Goal: Transaction & Acquisition: Purchase product/service

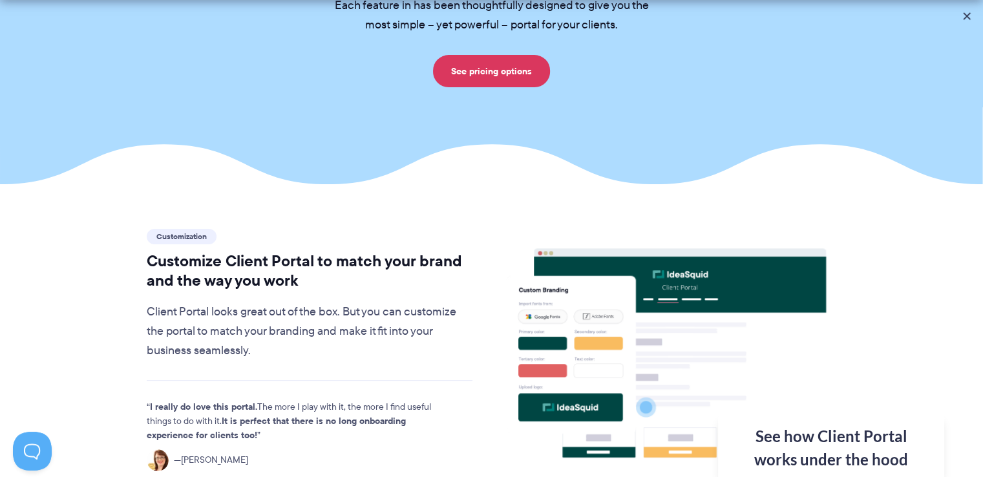
scroll to position [452, 0]
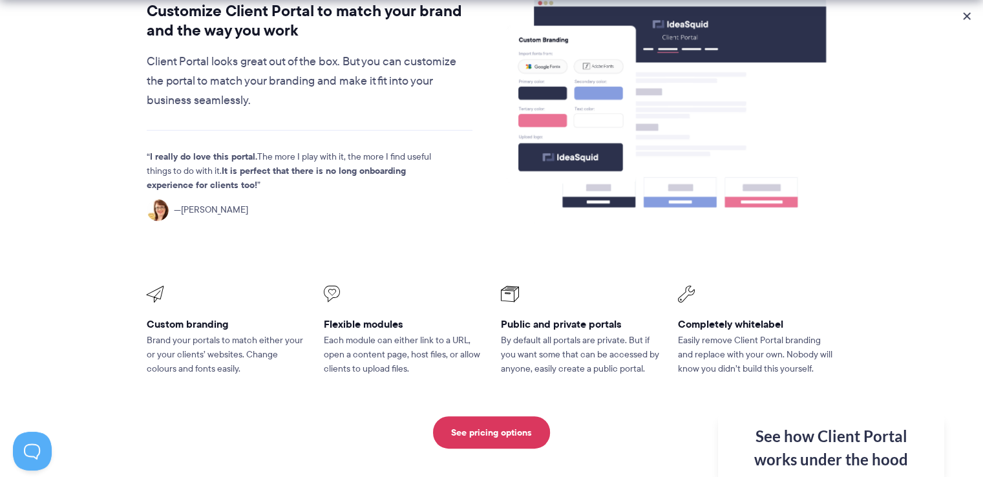
click at [825, 437] on div "See how Client Portal works under the hood Get an in-depth video covering every…" at bounding box center [831, 445] width 226 height 63
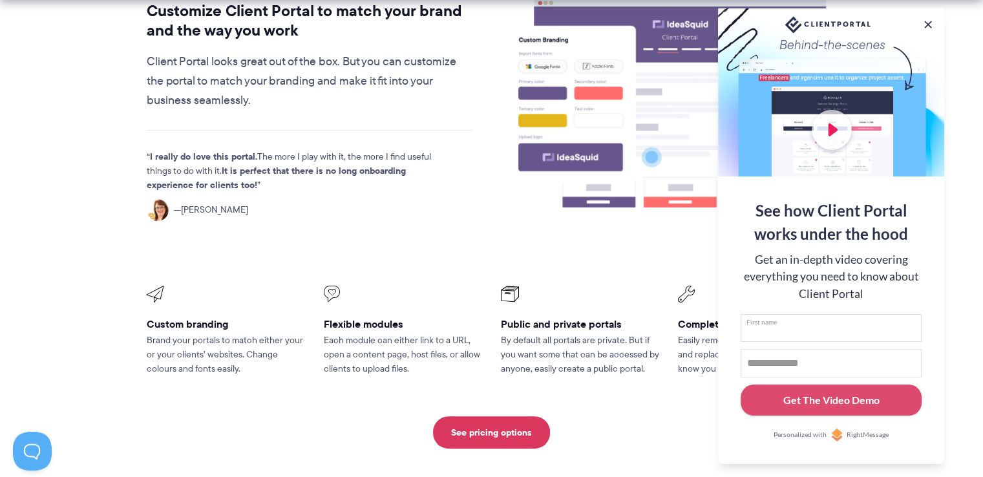
click at [766, 319] on input "First name" at bounding box center [831, 328] width 181 height 28
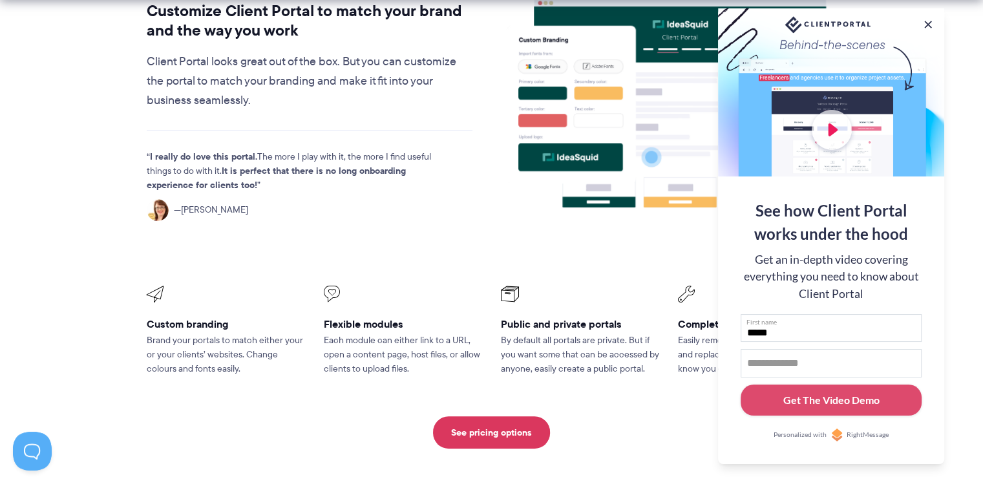
type input "*****"
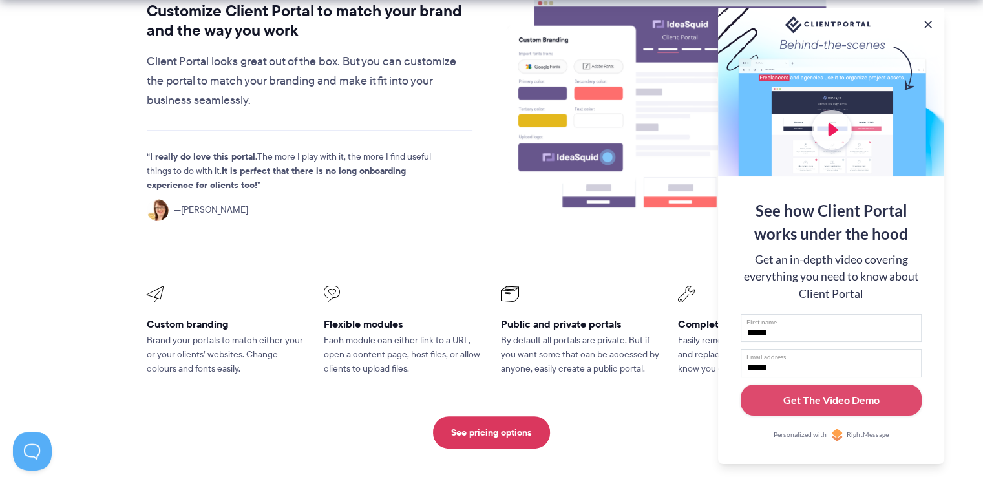
type input "**********"
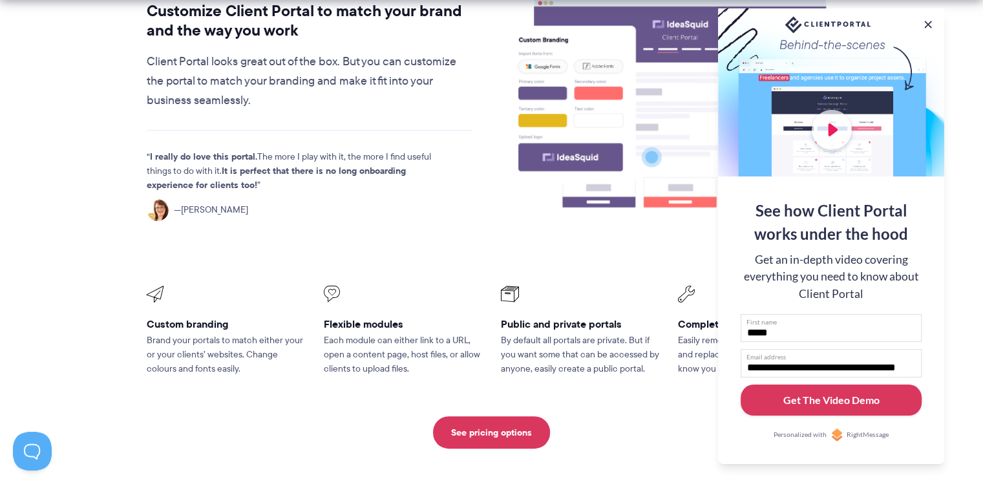
click at [820, 398] on div "Get The Video Demo" at bounding box center [831, 400] width 96 height 16
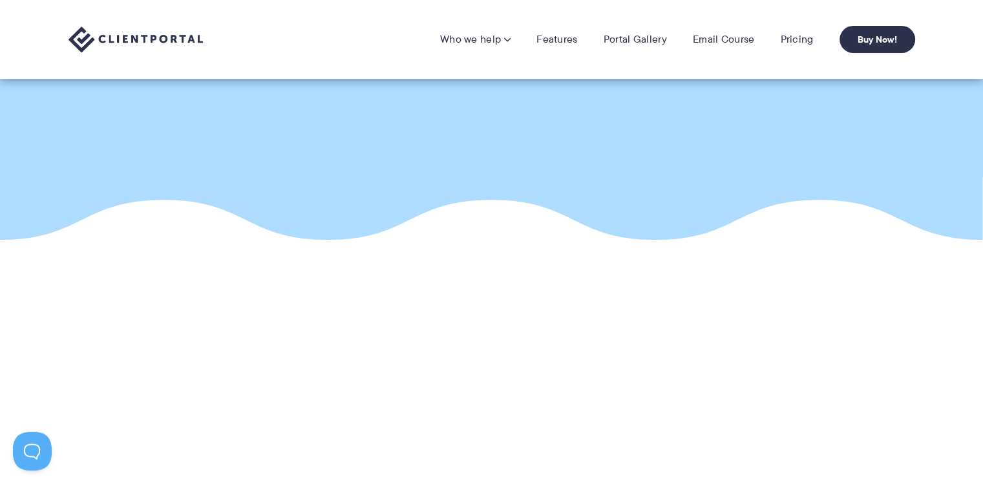
scroll to position [71, 0]
click at [717, 43] on link "Email Course" at bounding box center [724, 39] width 62 height 13
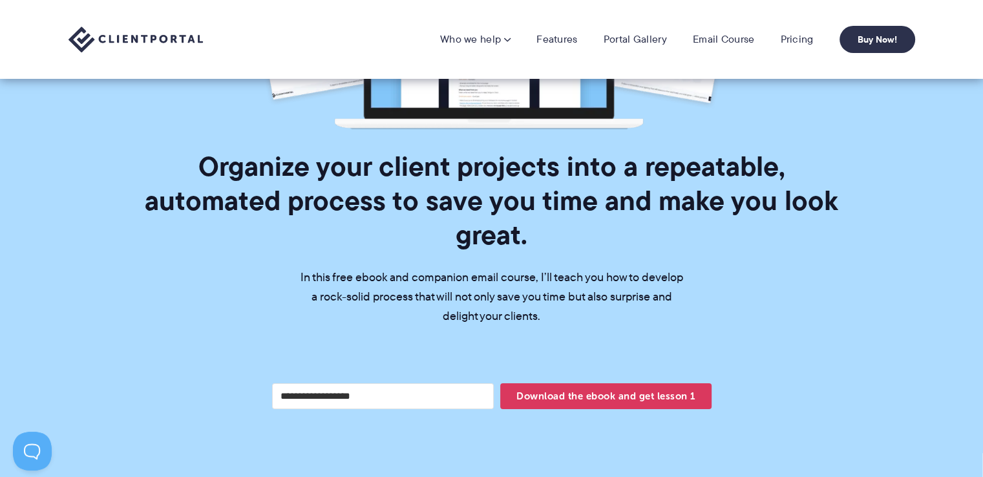
scroll to position [347, 0]
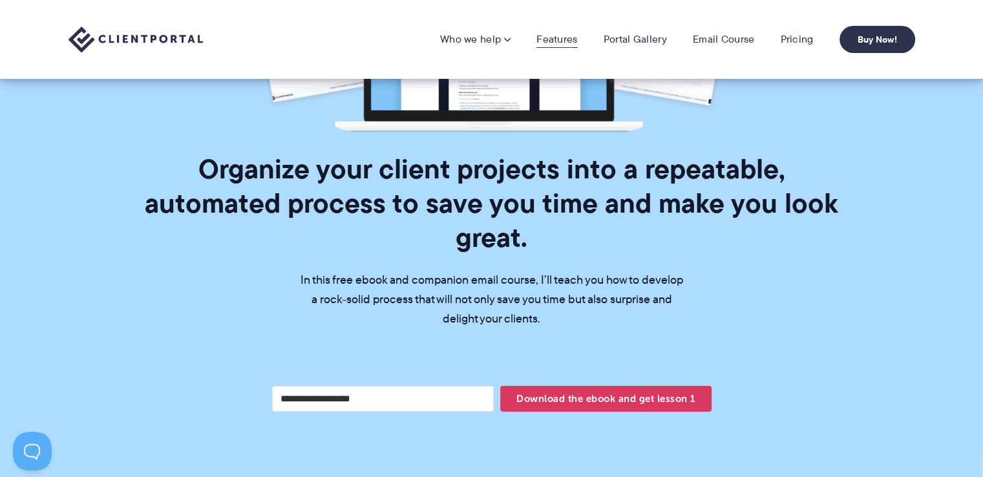
click at [556, 34] on link "Features" at bounding box center [556, 39] width 41 height 13
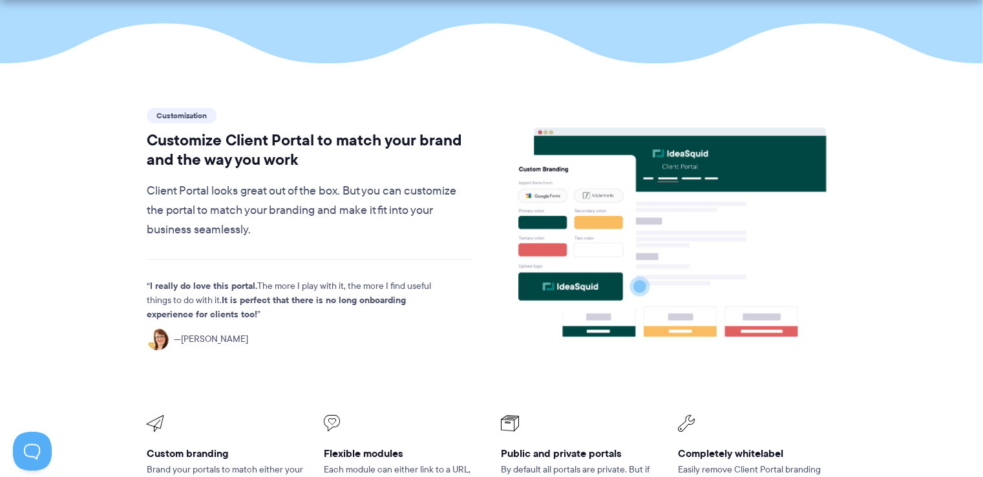
scroll to position [388, 0]
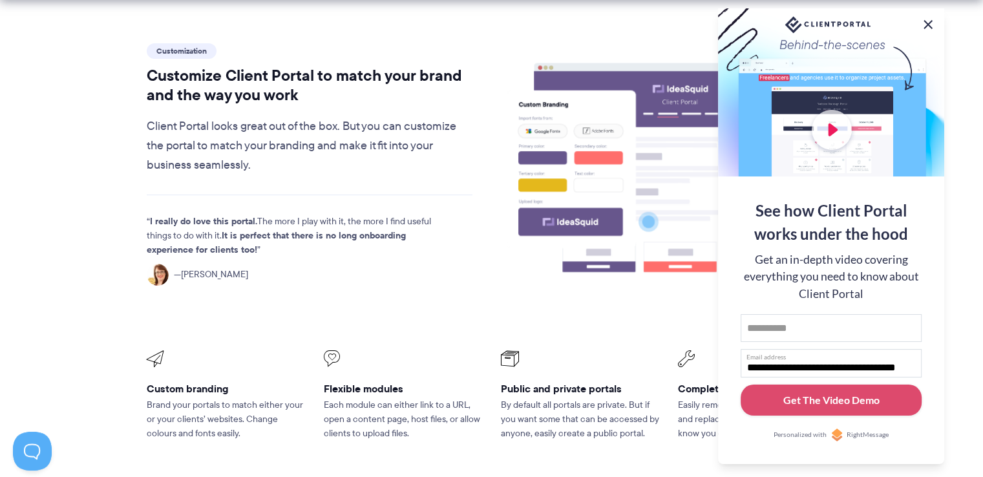
click at [926, 19] on button at bounding box center [928, 25] width 16 height 16
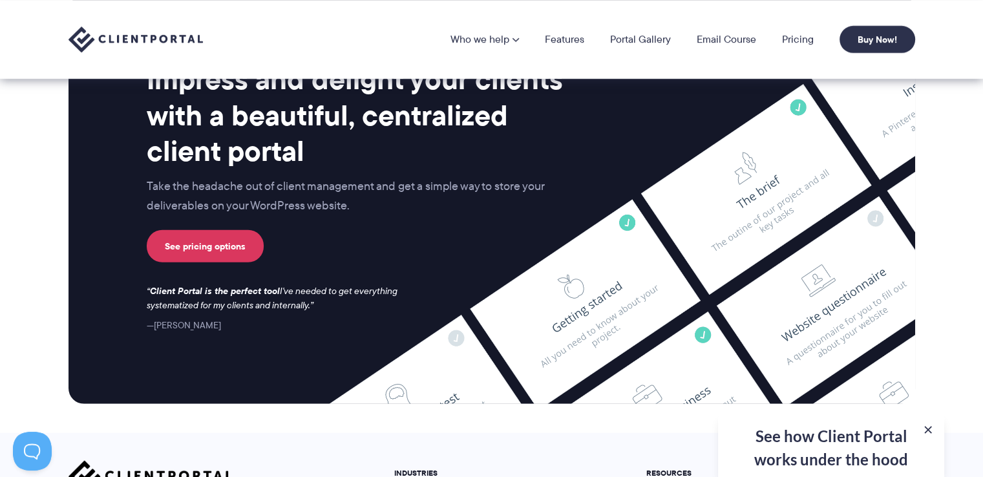
scroll to position [3062, 0]
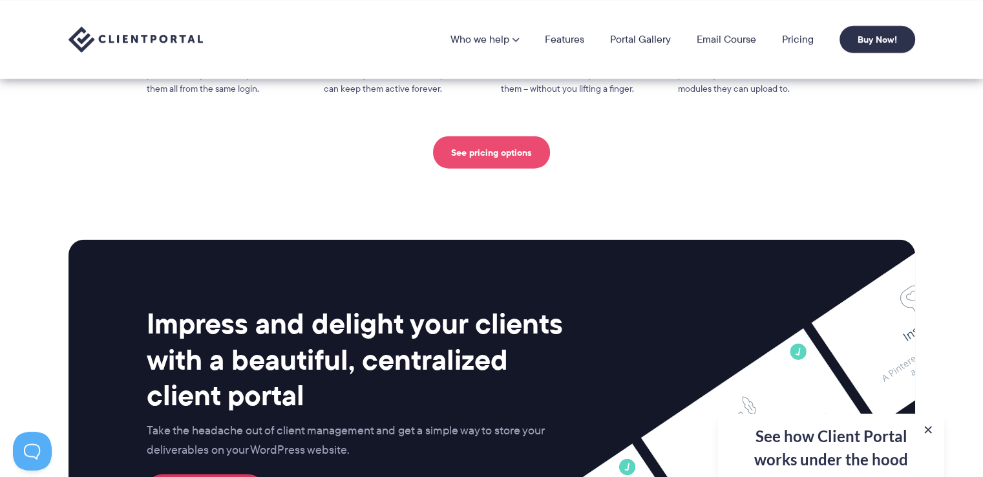
click at [486, 136] on link "See pricing options" at bounding box center [491, 152] width 117 height 32
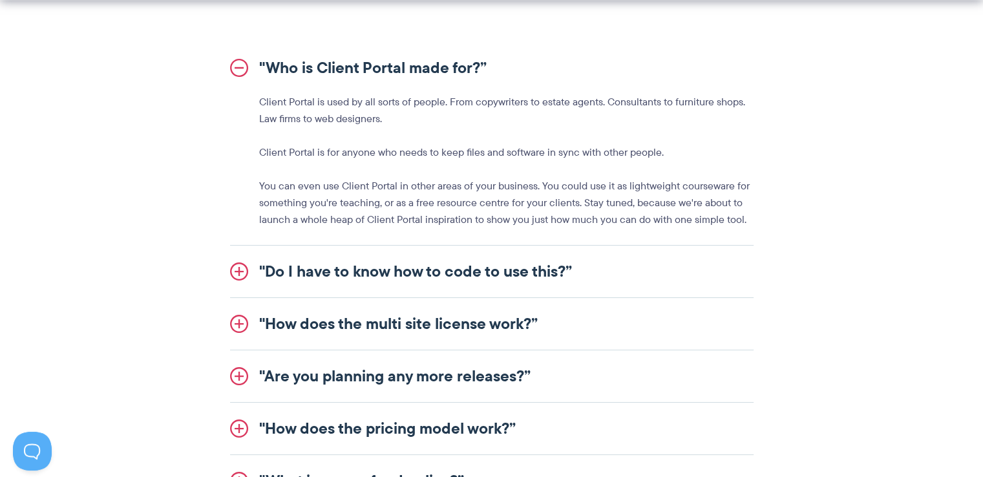
scroll to position [1486, 0]
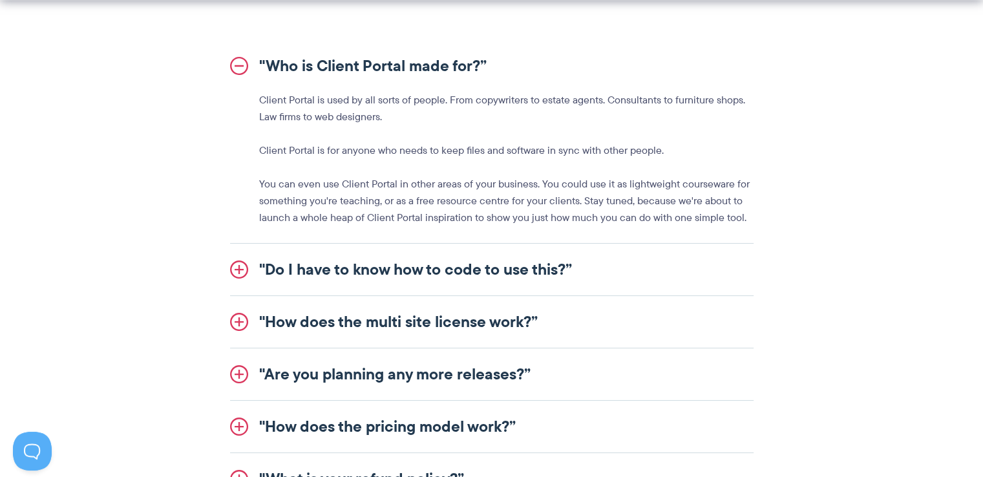
click at [379, 326] on link ""How does the multi site license work?”" at bounding box center [491, 322] width 523 height 52
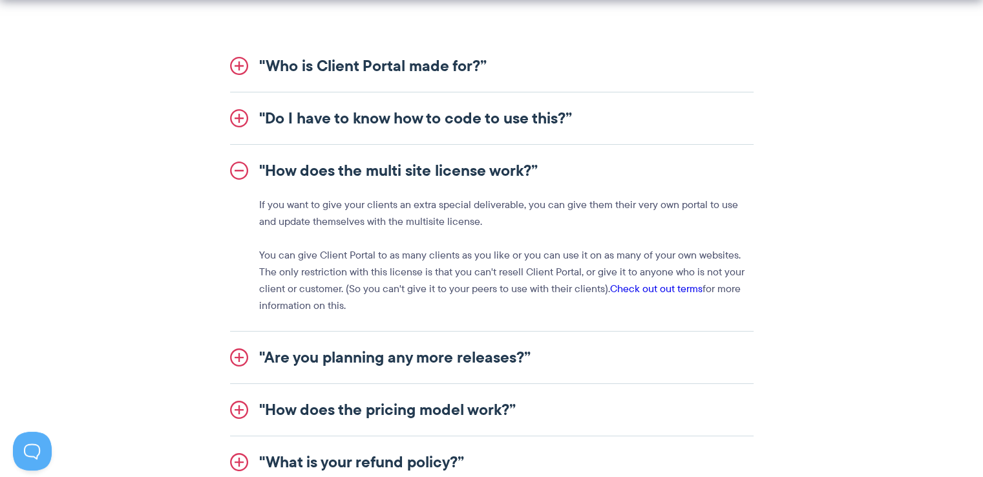
scroll to position [1551, 0]
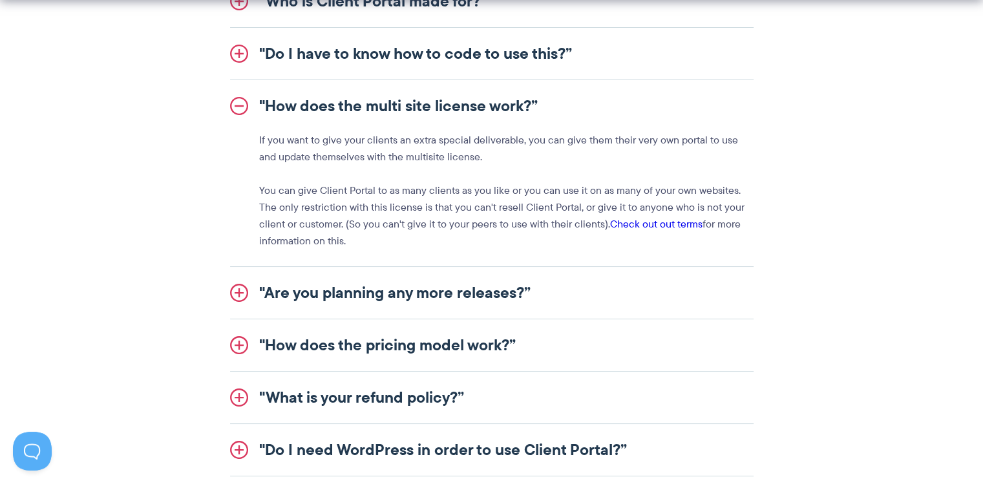
click at [370, 303] on link ""Are you planning any more releases?”" at bounding box center [491, 293] width 523 height 52
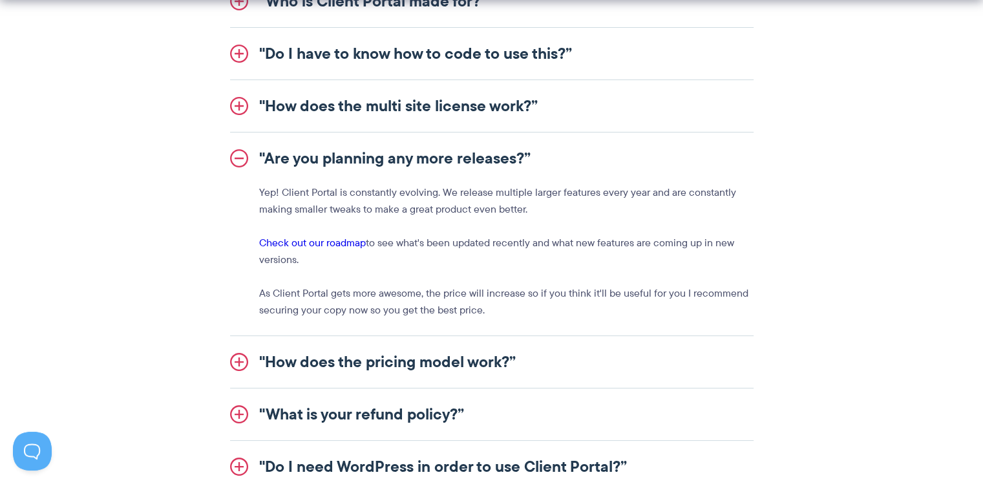
click at [370, 303] on p "As Client Portal gets more awesome, the price will increase so if you think it'…" at bounding box center [506, 302] width 494 height 34
click at [372, 365] on link ""How does the pricing model work?”" at bounding box center [491, 362] width 523 height 52
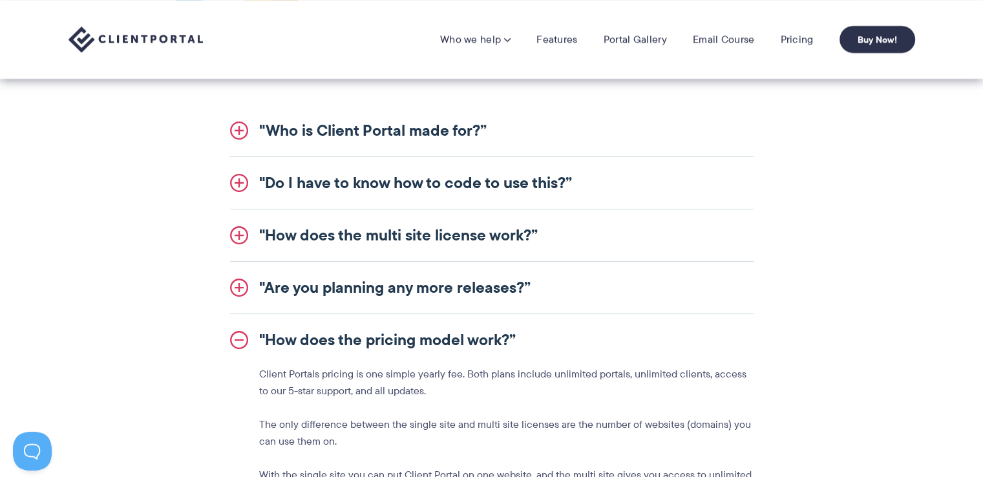
scroll to position [1228, 0]
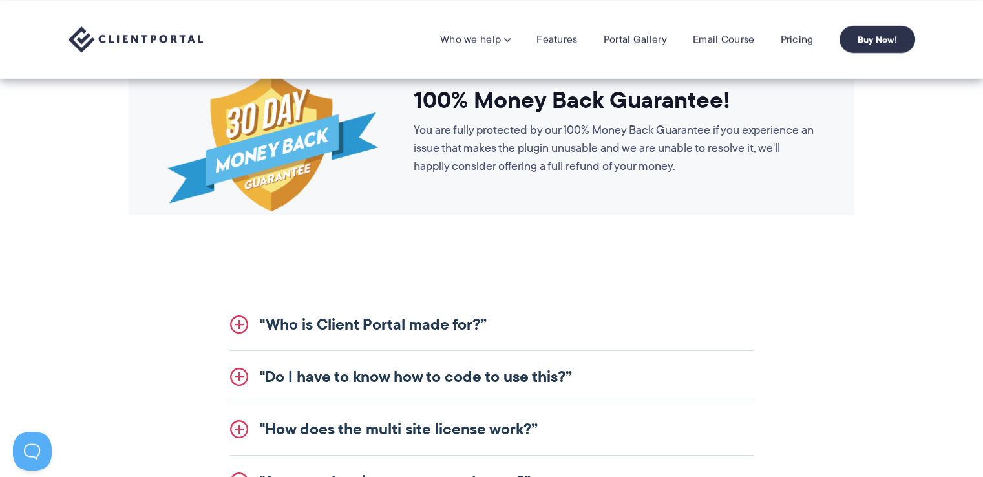
click at [439, 331] on link ""Who is Client Portal made for?”" at bounding box center [491, 325] width 523 height 52
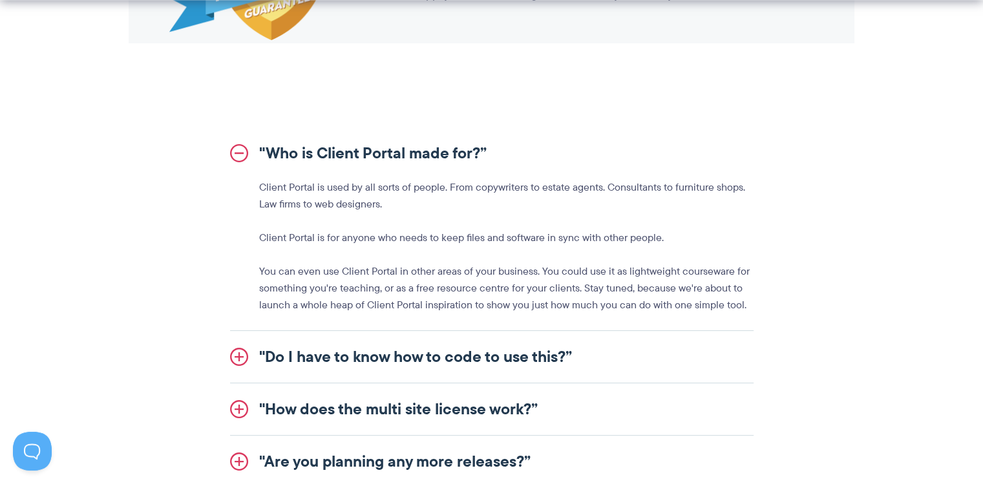
scroll to position [1422, 0]
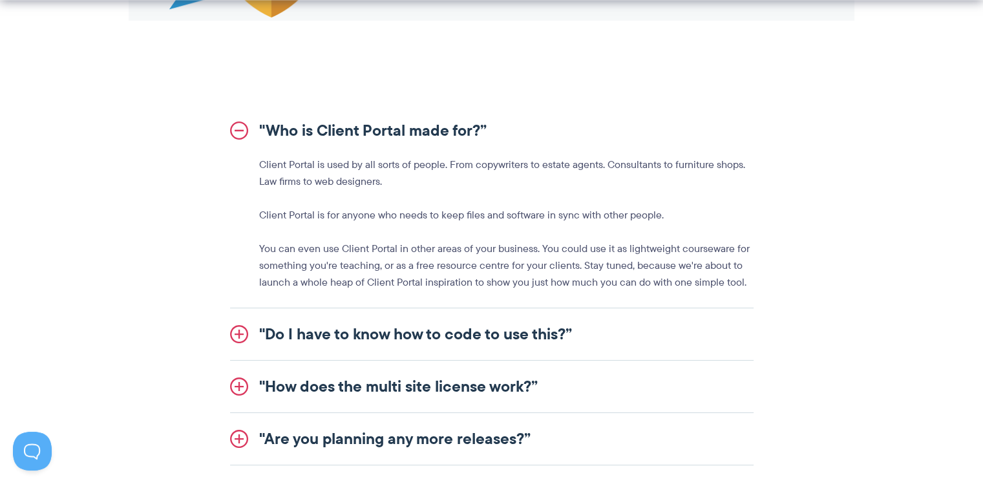
click at [438, 331] on link ""Do I have to know how to code to use this?”" at bounding box center [491, 334] width 523 height 52
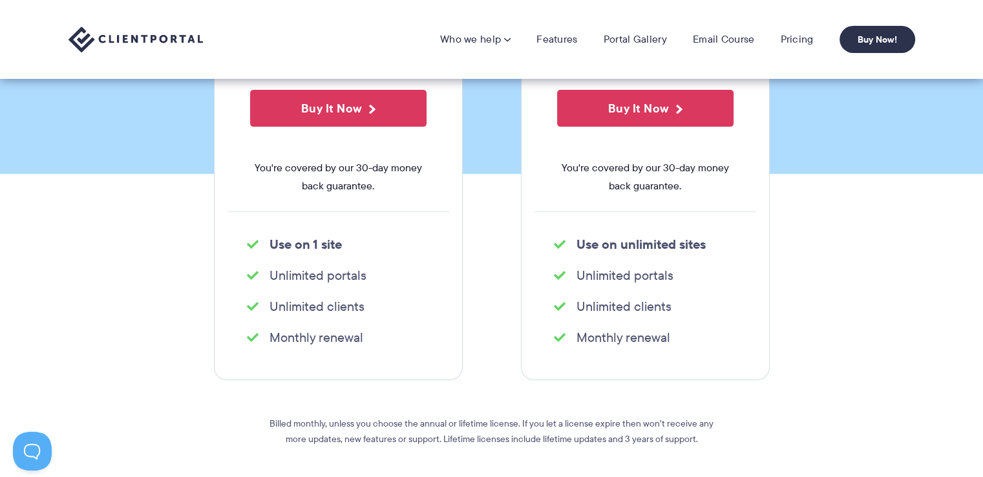
scroll to position [65, 0]
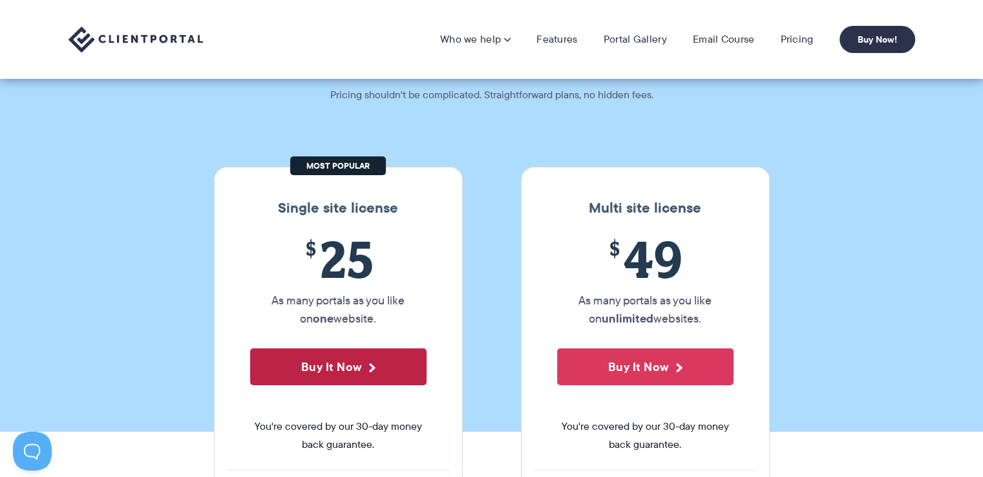
click at [295, 365] on button "Buy It Now" at bounding box center [338, 366] width 176 height 37
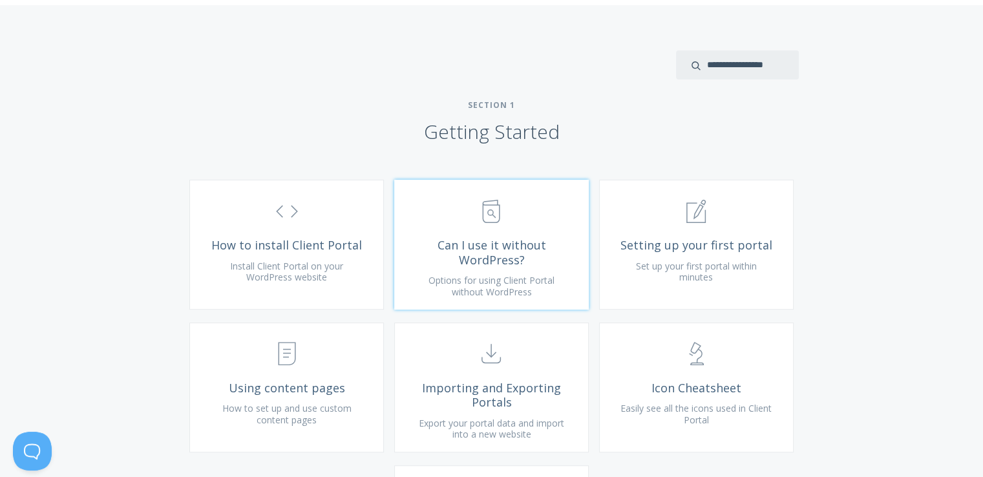
scroll to position [388, 0]
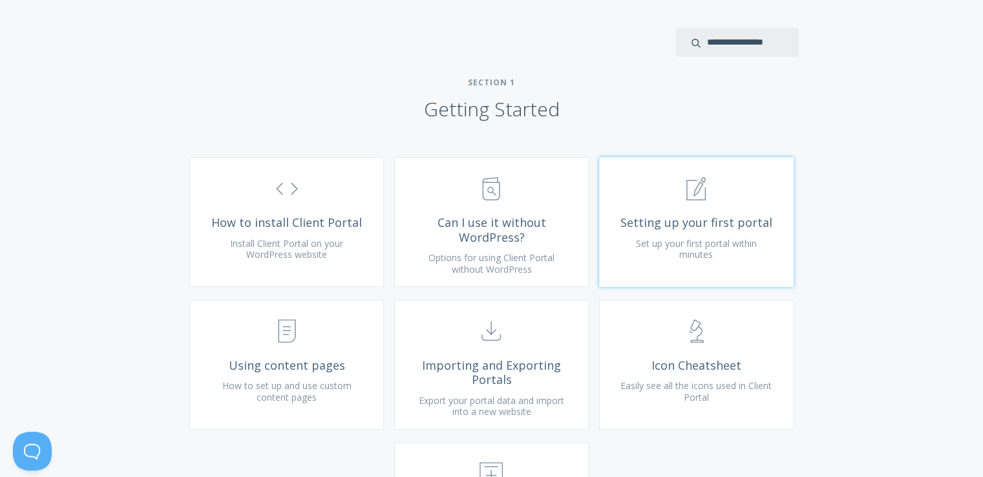
click at [683, 230] on span "Setting up your first portal" at bounding box center [696, 222] width 154 height 15
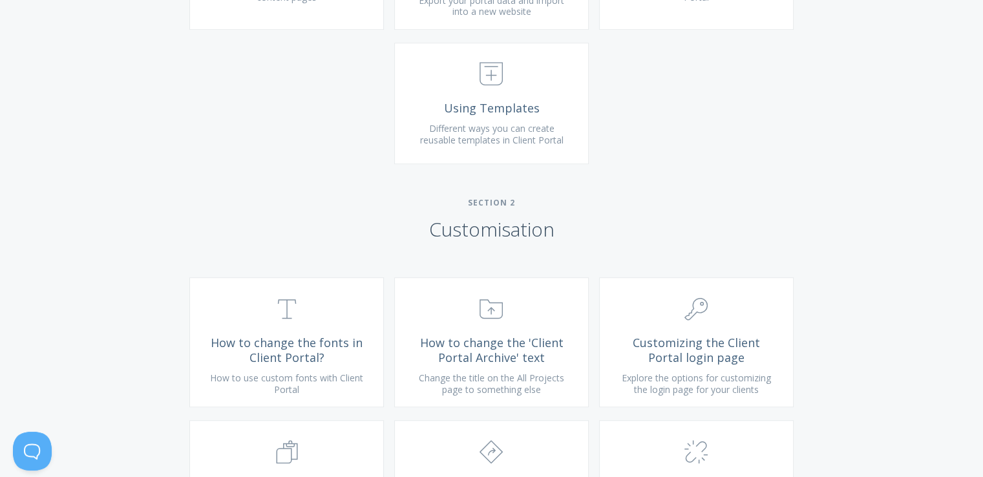
scroll to position [840, 0]
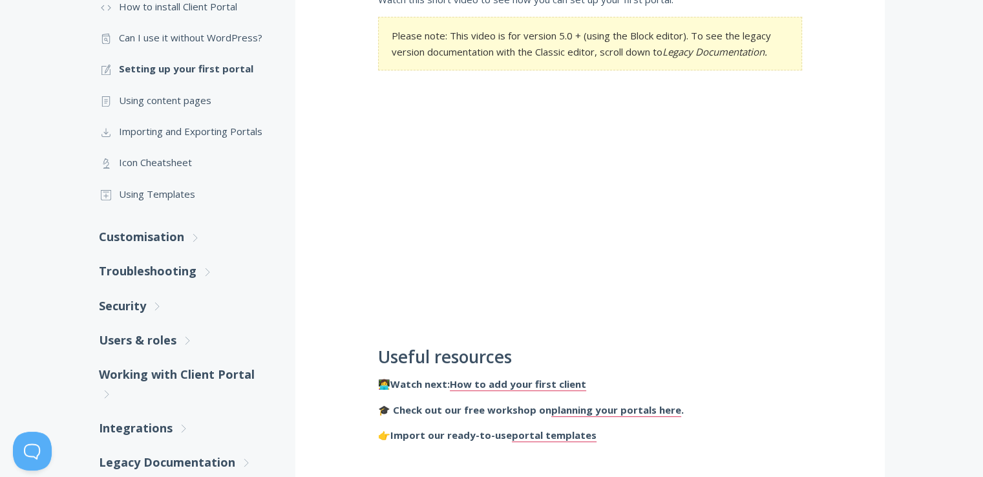
scroll to position [258, 0]
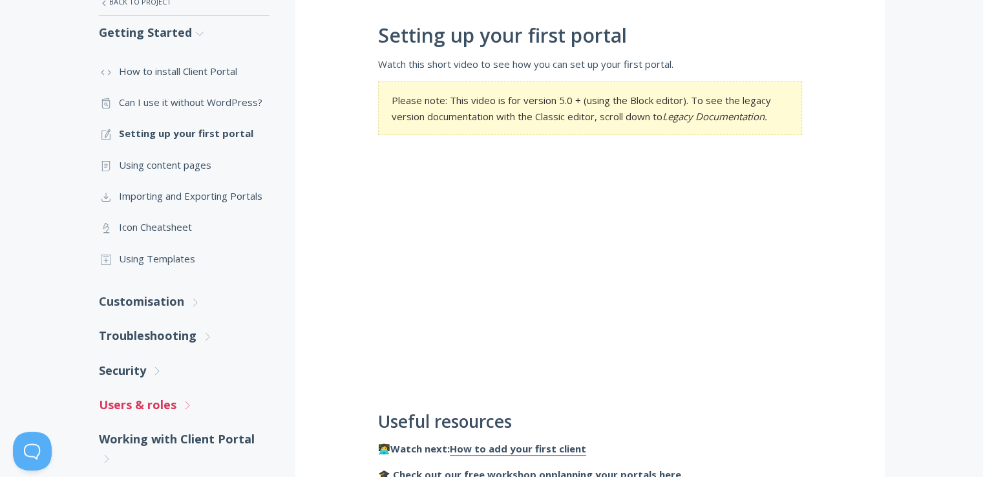
click at [142, 408] on link "Users & roles .st0{fill:none;stroke:#000000;stroke-width:2;stroke-miterlimit:10…" at bounding box center [184, 405] width 171 height 34
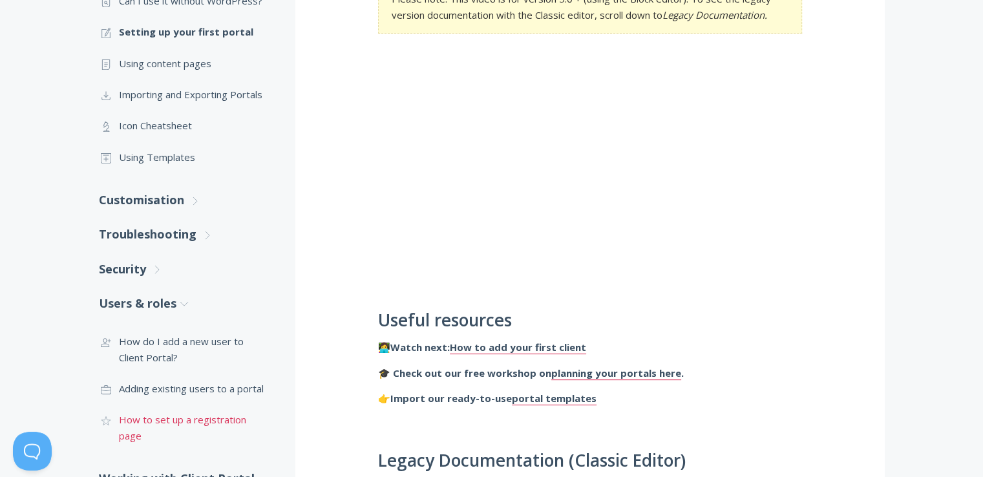
scroll to position [388, 0]
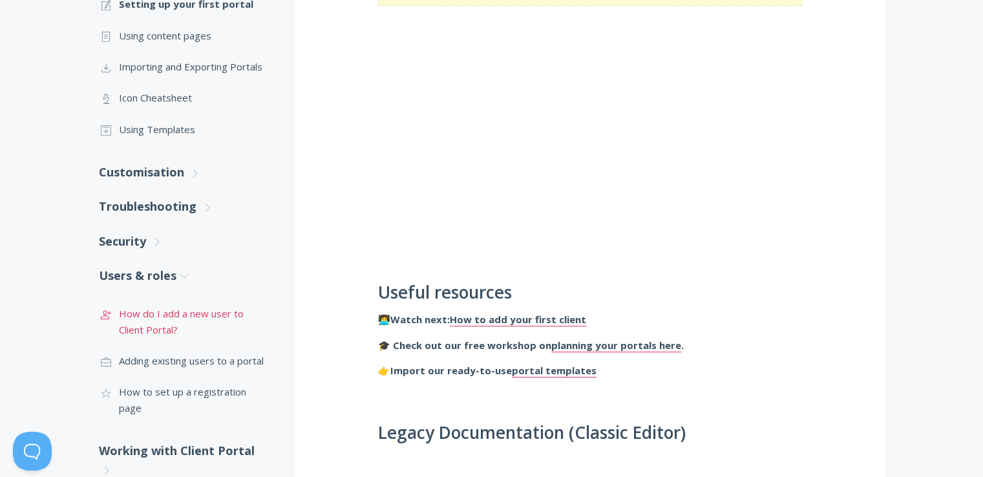
click at [160, 316] on link ".st0{fill:none;stroke:#000000;stroke-width:2;stroke-miterlimit:10;} 3. Communic…" at bounding box center [184, 321] width 171 height 47
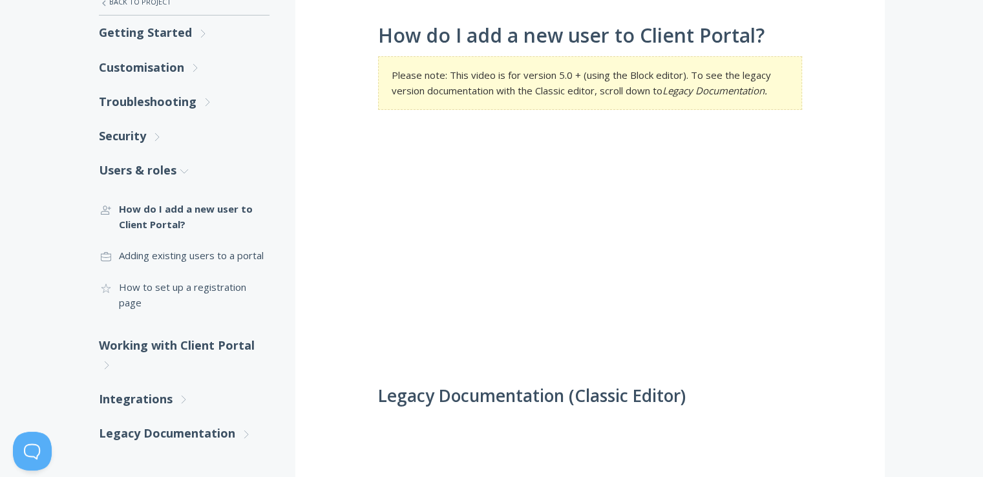
scroll to position [194, 0]
